Goal: Navigation & Orientation: Find specific page/section

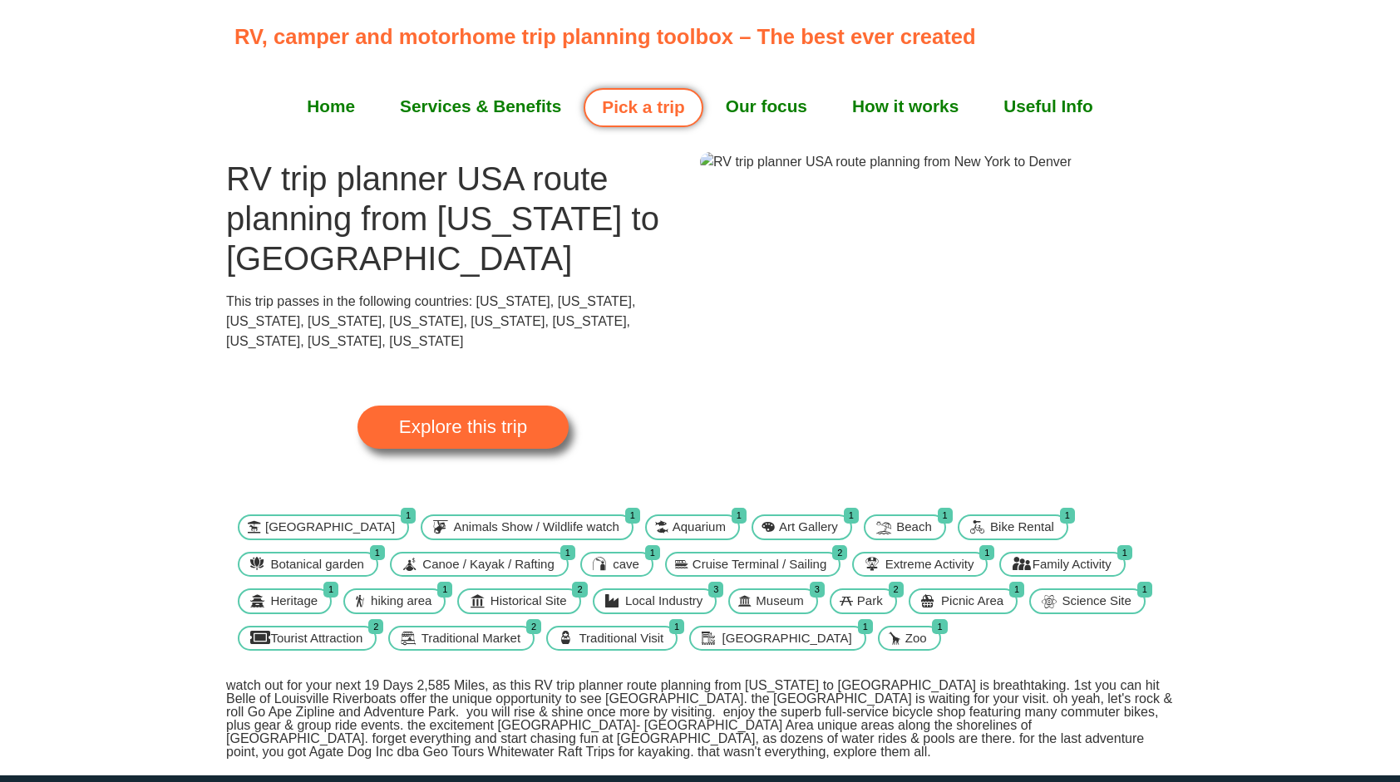
click at [479, 418] on span "Explore this trip" at bounding box center [463, 427] width 128 height 18
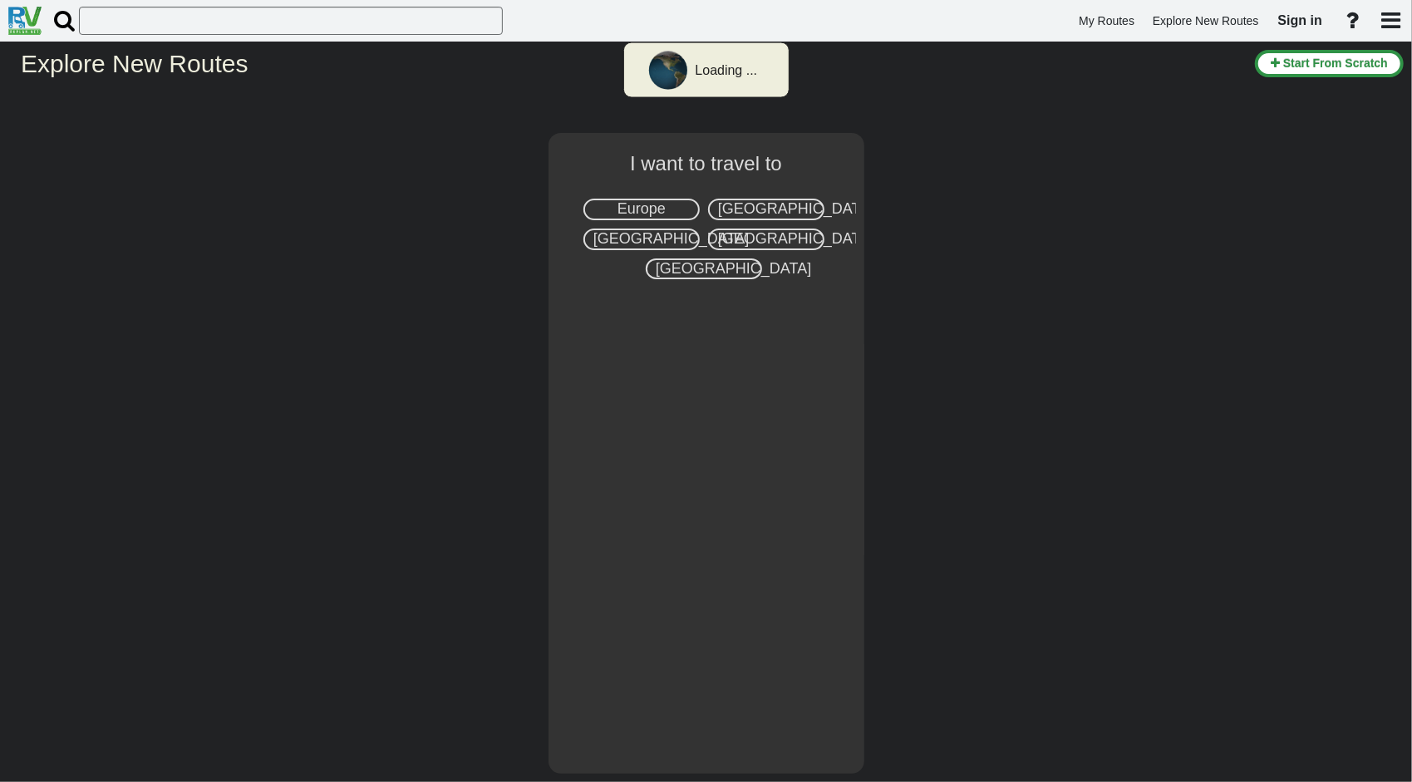
select select "number:2"
